Goal: Transaction & Acquisition: Purchase product/service

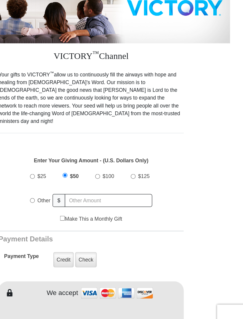
scroll to position [77, 0]
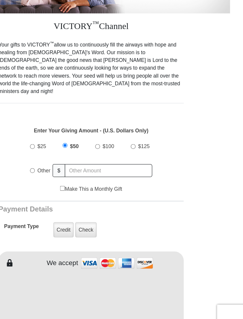
click at [155, 262] on form "VICTORY Channel Online Giving VICTORY Channel is a worldwide, on-air television…" at bounding box center [121, 292] width 222 height 698
click at [121, 257] on img at bounding box center [142, 263] width 59 height 13
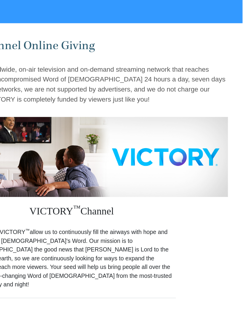
scroll to position [0, 0]
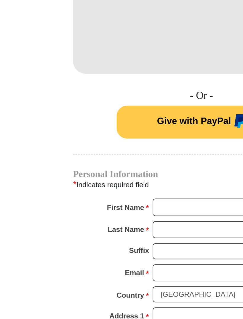
scroll to position [229, 0]
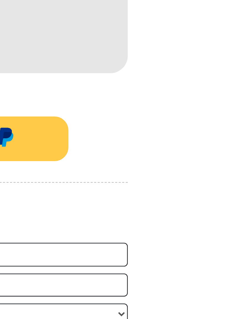
click at [63, 75] on form "VICTORY Channel Online Giving VICTORY Channel is a worldwide, on-air television…" at bounding box center [121, 140] width 222 height 698
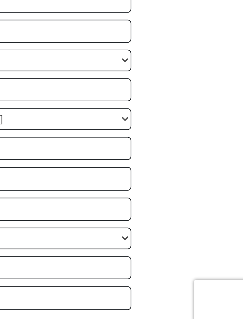
scroll to position [295, 0]
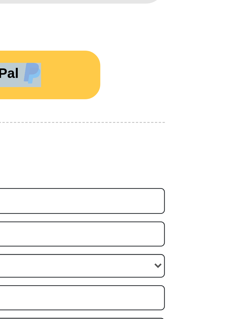
click at [50, 157] on h4 "Personal Information" at bounding box center [121, 159] width 148 height 5
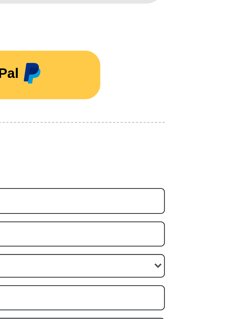
click at [74, 58] on form "VICTORY Channel Online Giving VICTORY Channel is a worldwide, on-air television…" at bounding box center [121, 74] width 222 height 698
click at [47, 157] on h4 "Personal Information" at bounding box center [121, 159] width 148 height 5
click at [56, 38] on div "VICTORY ™ Channel Your gifts to VICTORY ™ allow us to continuously fill the air…" at bounding box center [121, 134] width 148 height 577
click at [47, 110] on div "- Or - Give with PayPal" at bounding box center [121, 124] width 148 height 28
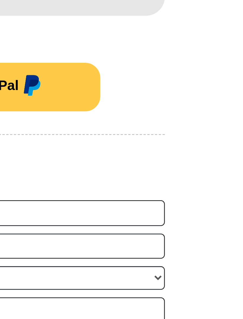
click at [47, 49] on div "VICTORY ™ Channel Your gifts to VICTORY ™ allow us to continuously fill the air…" at bounding box center [121, 134] width 148 height 577
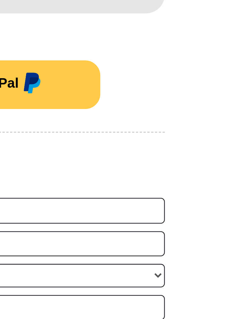
click at [47, 50] on div "VICTORY ™ Channel Your gifts to VICTORY ™ allow us to continuously fill the air…" at bounding box center [121, 134] width 148 height 577
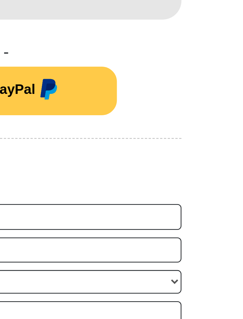
click at [74, 46] on form "VICTORY Channel Online Giving VICTORY Channel is a worldwide, on-air television…" at bounding box center [121, 74] width 222 height 698
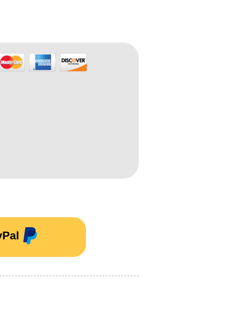
scroll to position [295, 0]
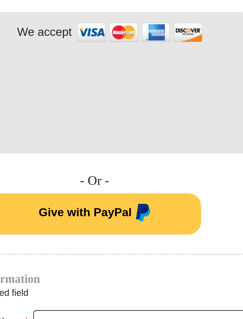
click at [110, 59] on iframe at bounding box center [121, 74] width 148 height 50
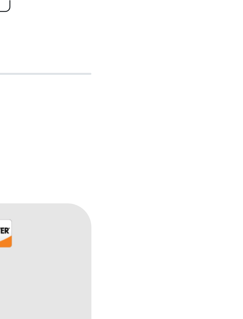
scroll to position [269, 0]
